Goal: Navigation & Orientation: Find specific page/section

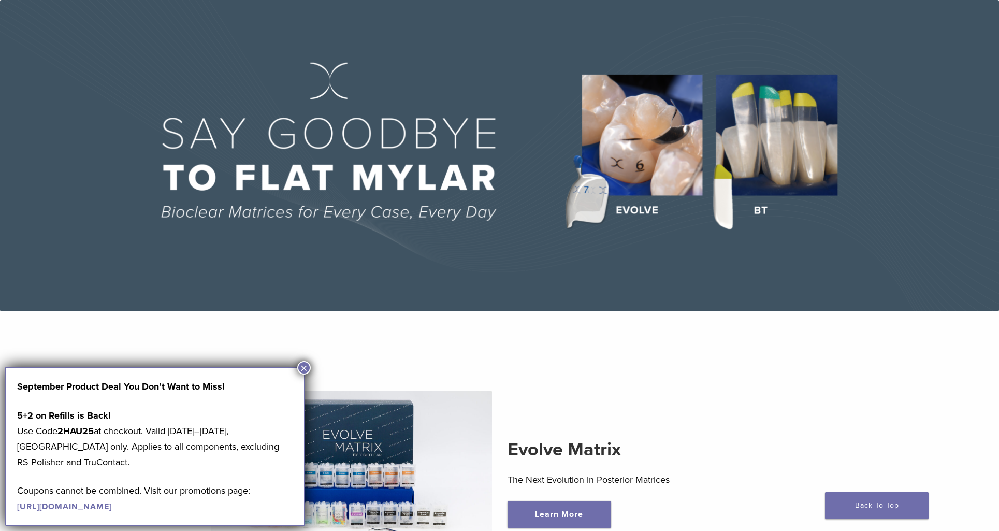
scroll to position [65, 0]
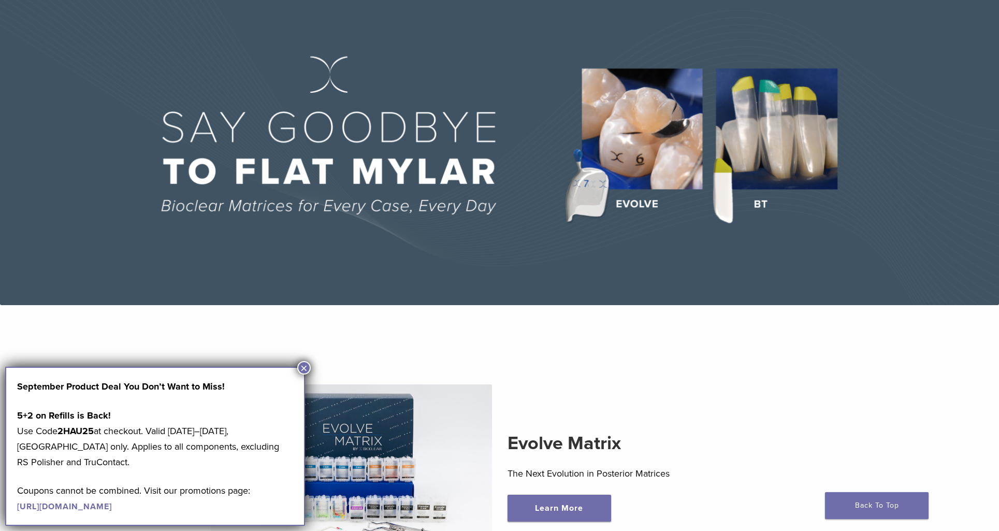
click at [302, 367] on button "×" at bounding box center [303, 367] width 13 height 13
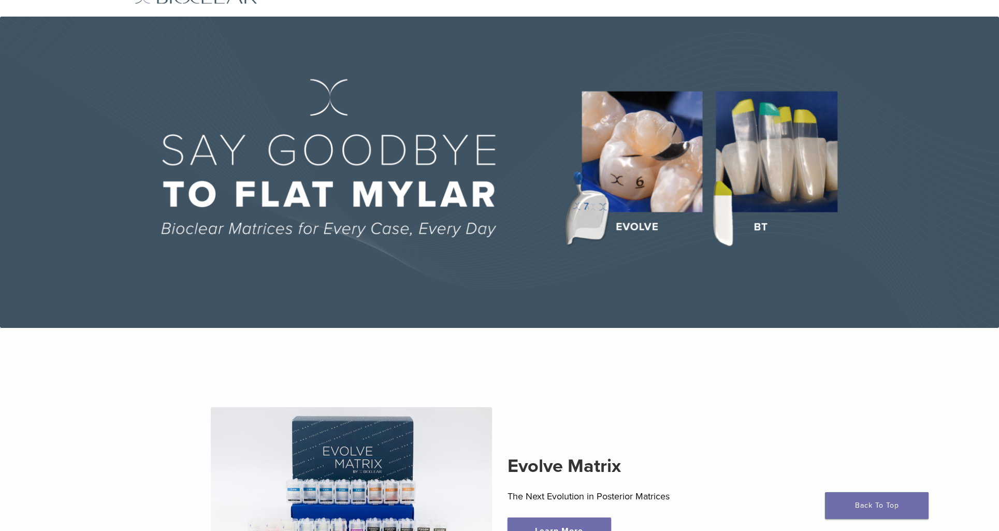
scroll to position [0, 0]
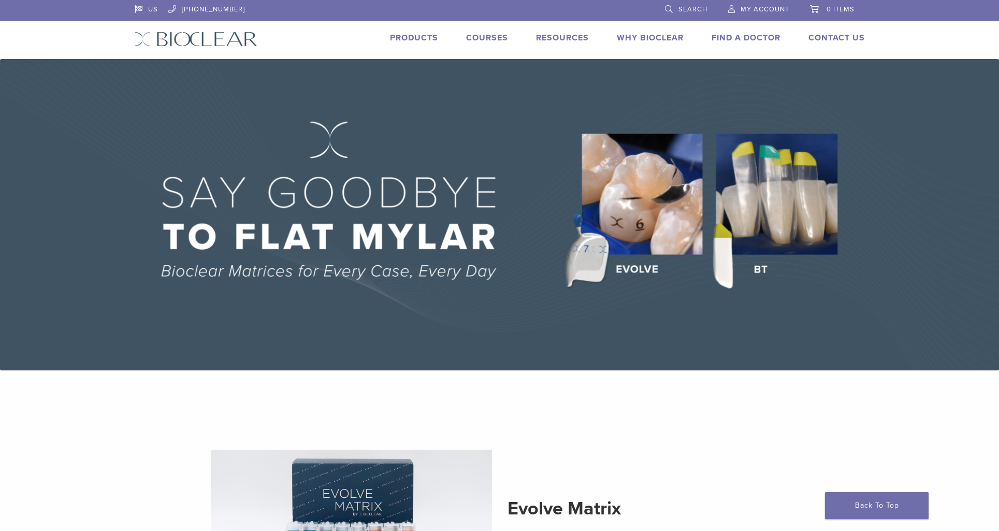
click at [655, 38] on link "Why Bioclear" at bounding box center [650, 38] width 67 height 10
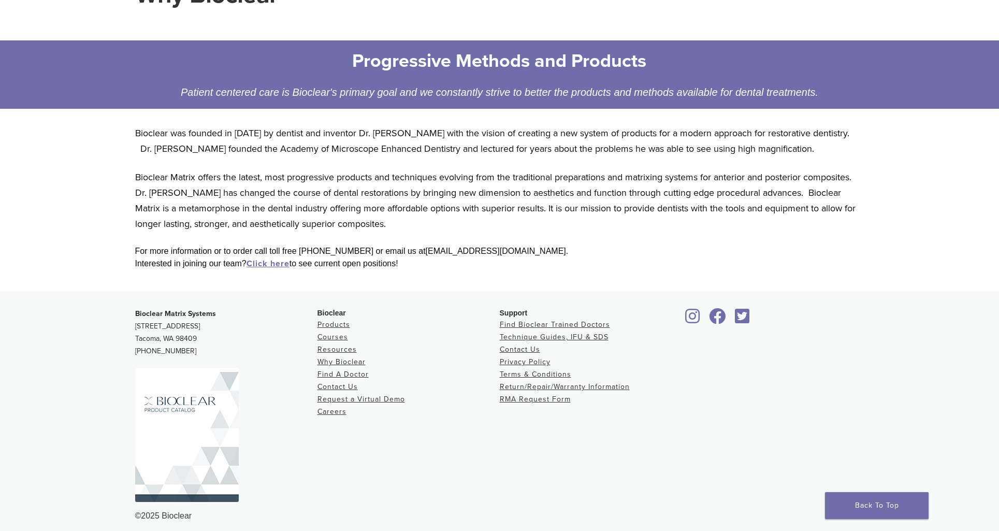
scroll to position [128, 0]
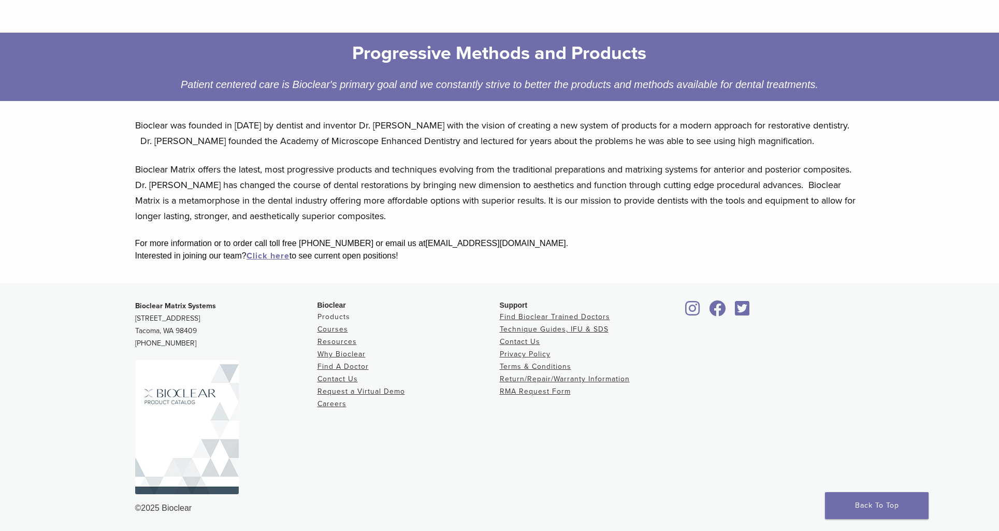
click at [332, 317] on link "Products" at bounding box center [333, 316] width 33 height 9
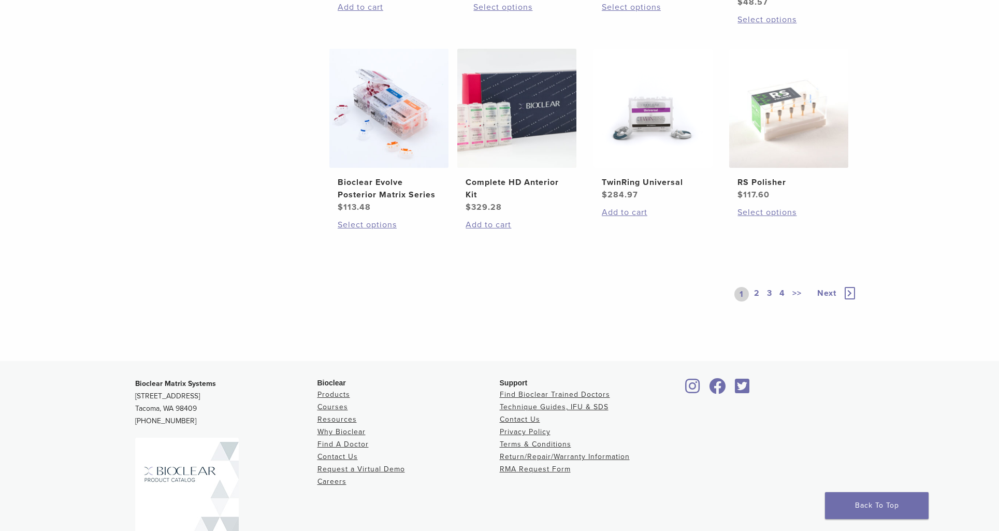
scroll to position [787, 0]
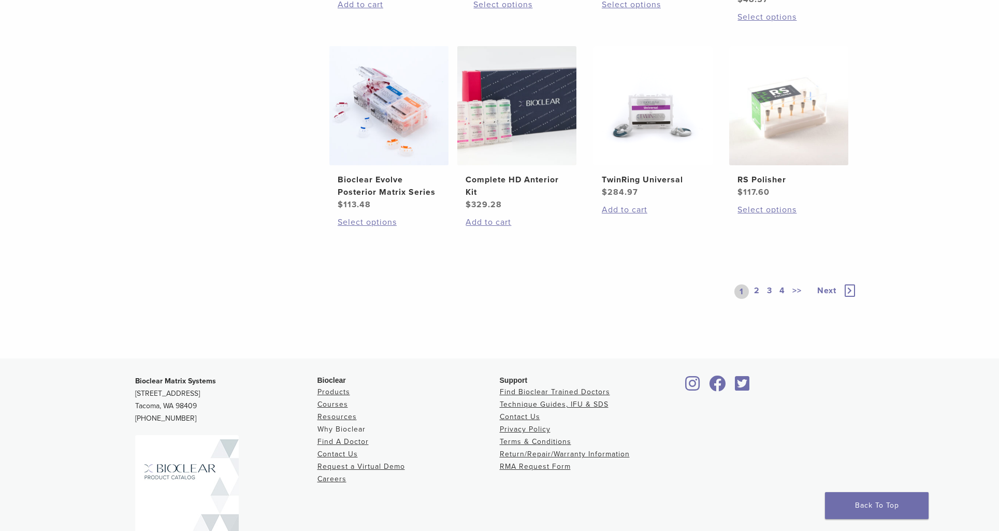
click at [349, 428] on link "Why Bioclear" at bounding box center [341, 429] width 48 height 9
